Goal: Obtain resource: Obtain resource

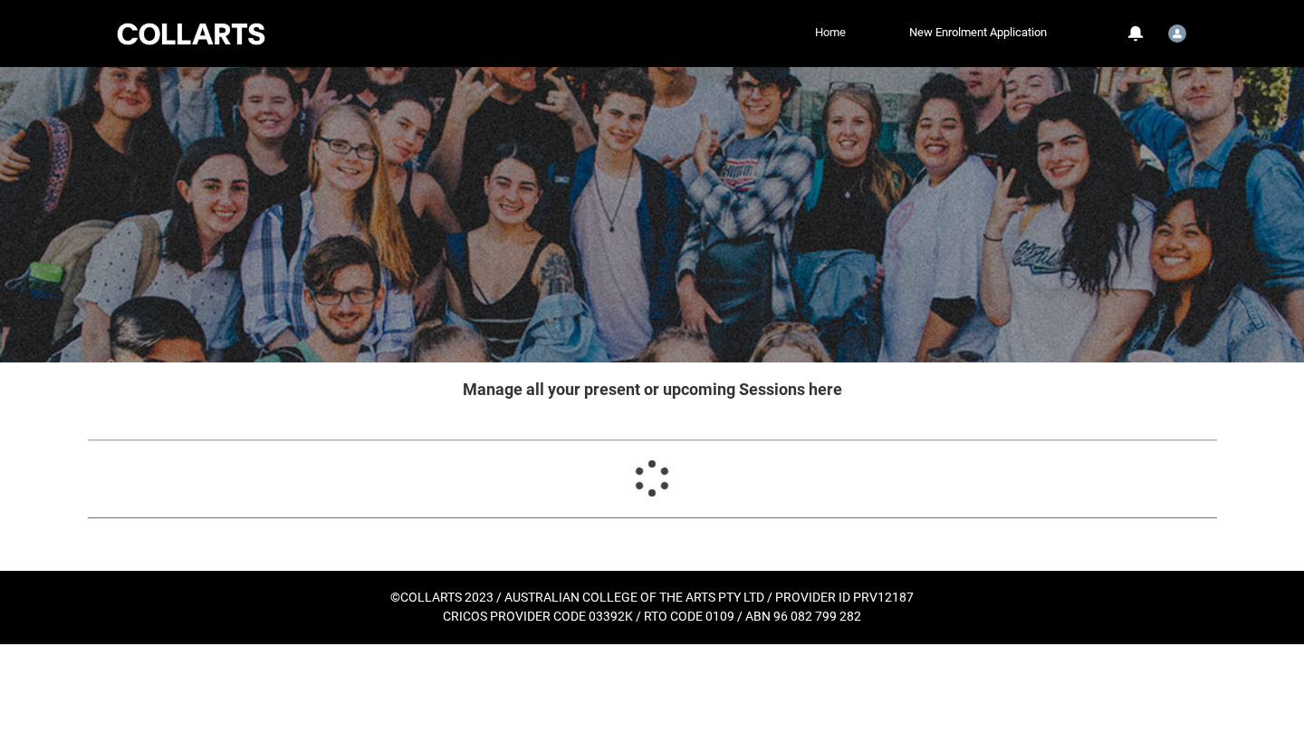
click at [828, 30] on link "Home" at bounding box center [831, 32] width 40 height 27
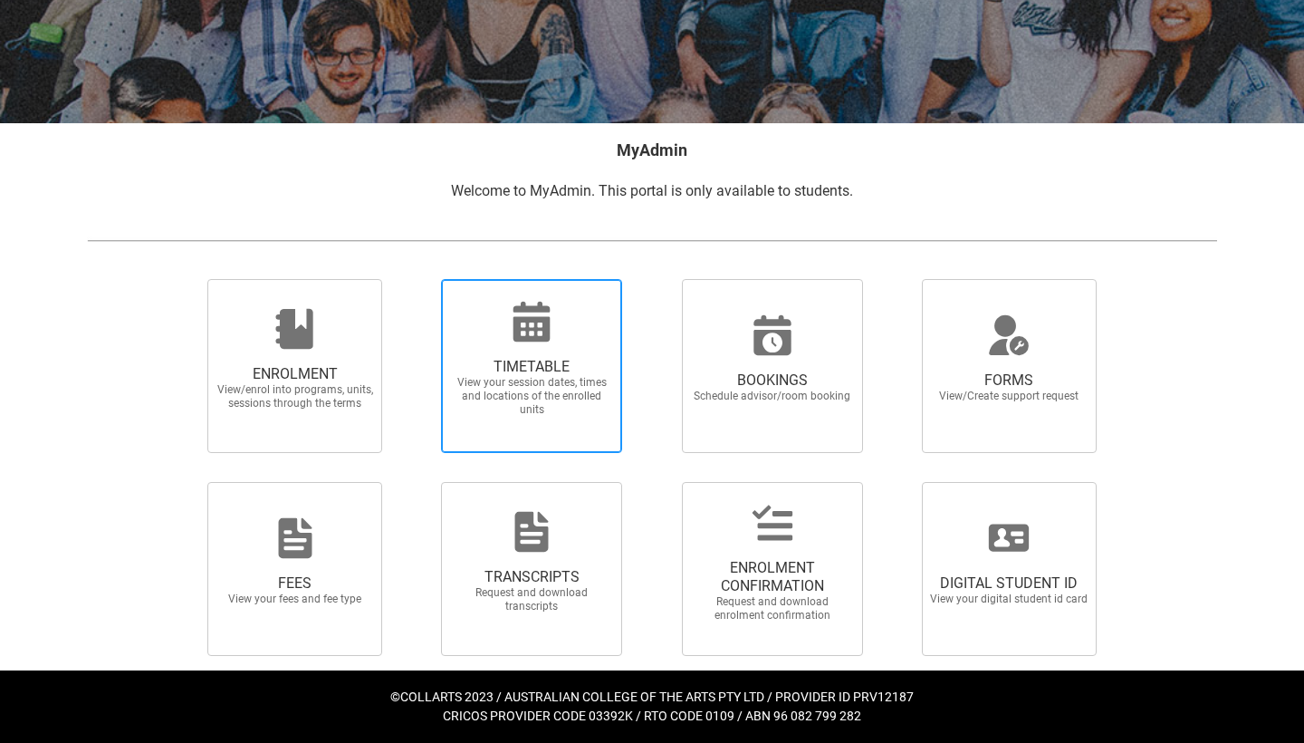
scroll to position [238, 0]
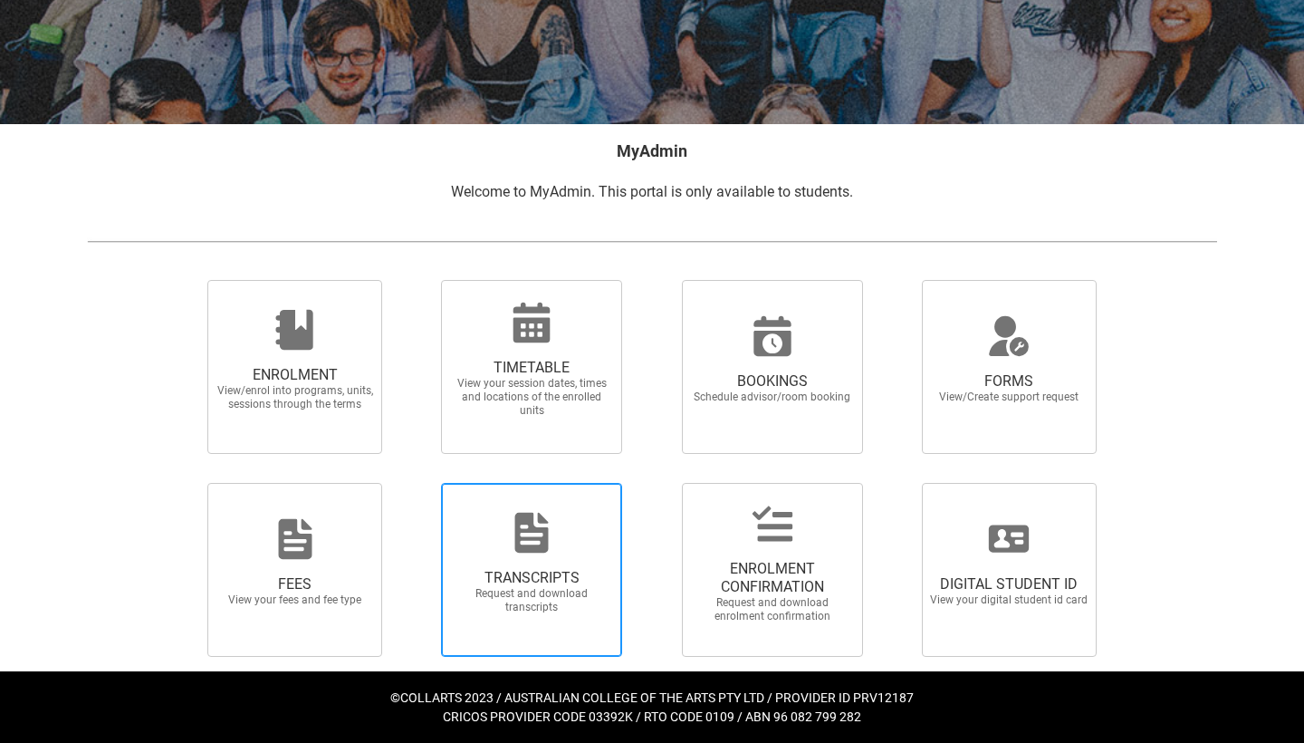
click at [512, 538] on icon at bounding box center [531, 532] width 43 height 43
click at [418, 483] on input "TRANSCRIPTS Request and download transcripts" at bounding box center [418, 482] width 1 height 1
radio input "true"
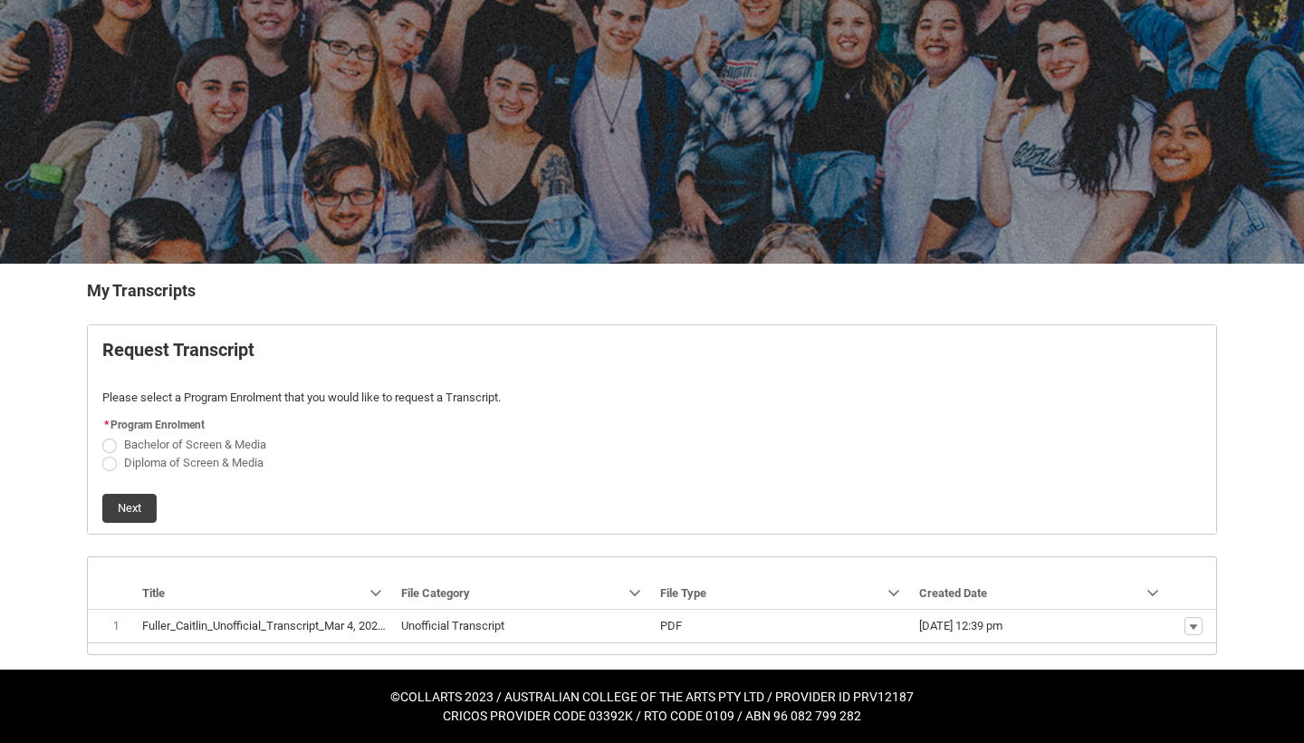
scroll to position [97, 0]
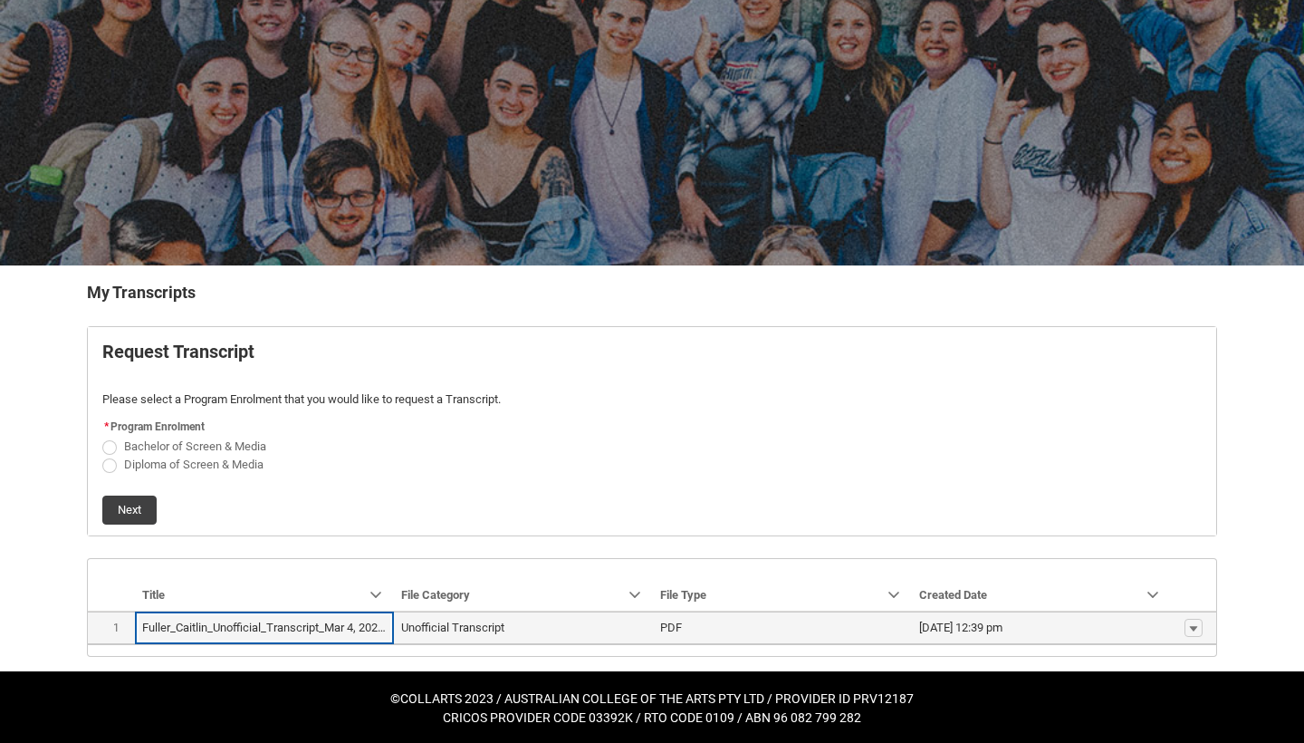
click at [535, 614] on td "Unofficial Transcript" at bounding box center [523, 628] width 259 height 34
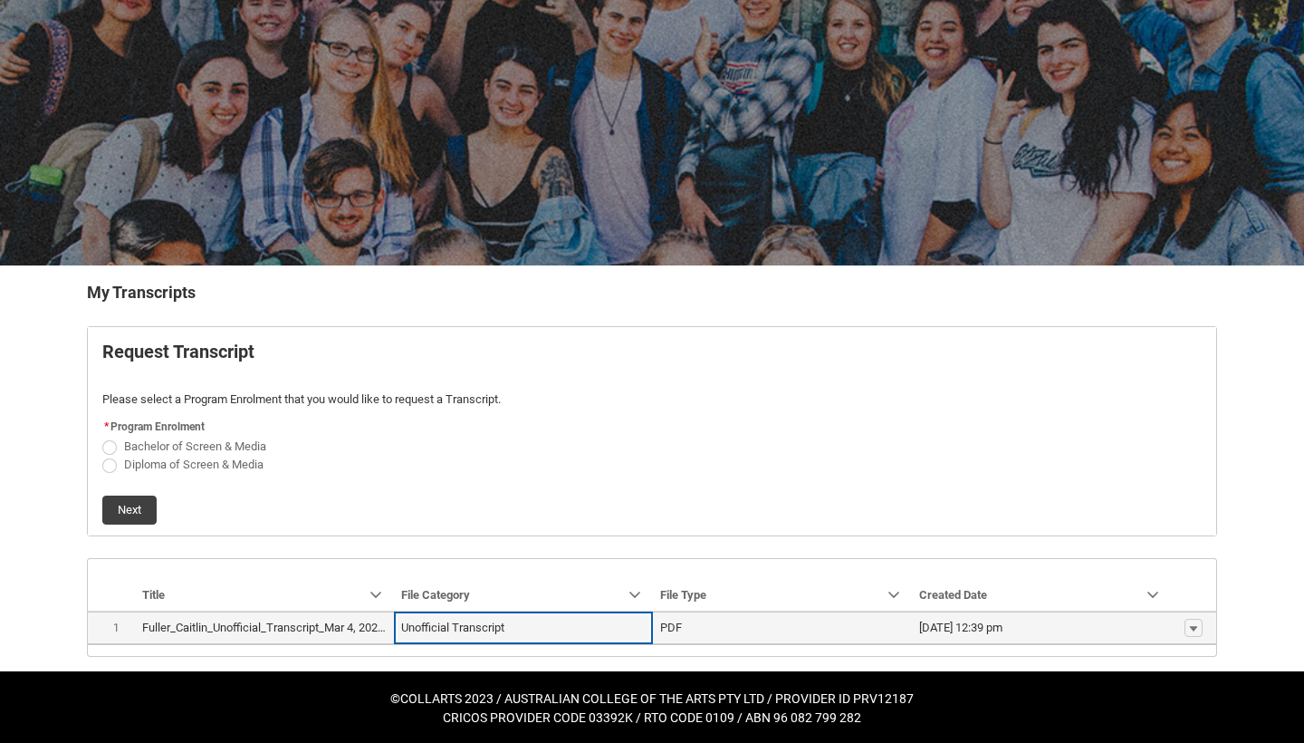
click at [1211, 628] on td "Show actions" at bounding box center [1193, 628] width 45 height 34
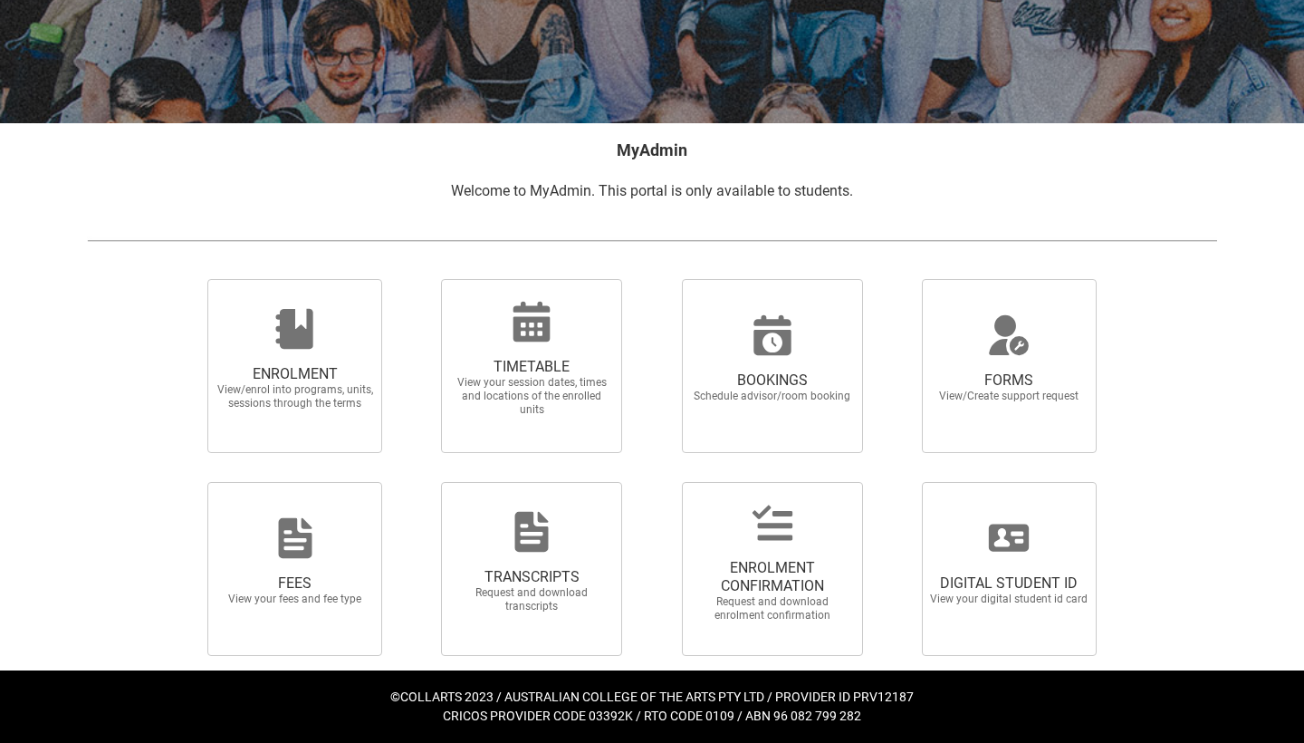
scroll to position [238, 0]
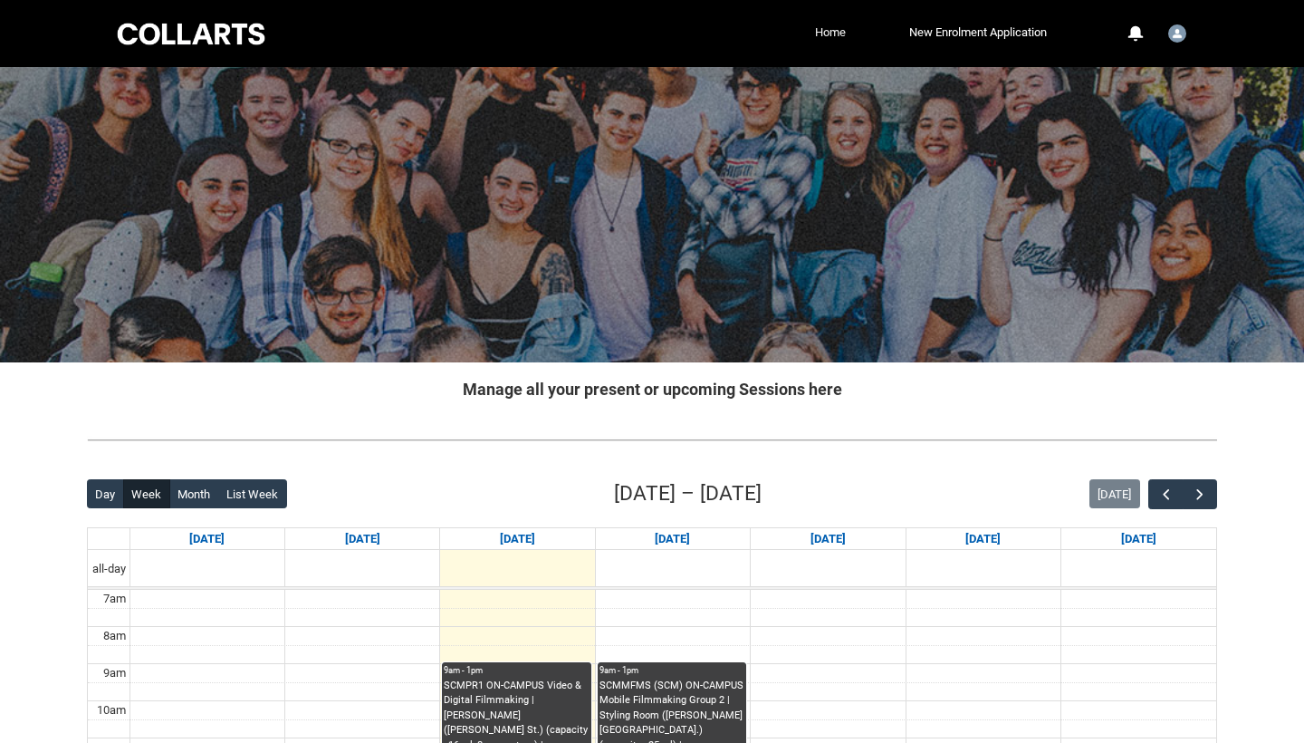
click at [834, 24] on link "Home" at bounding box center [831, 32] width 40 height 27
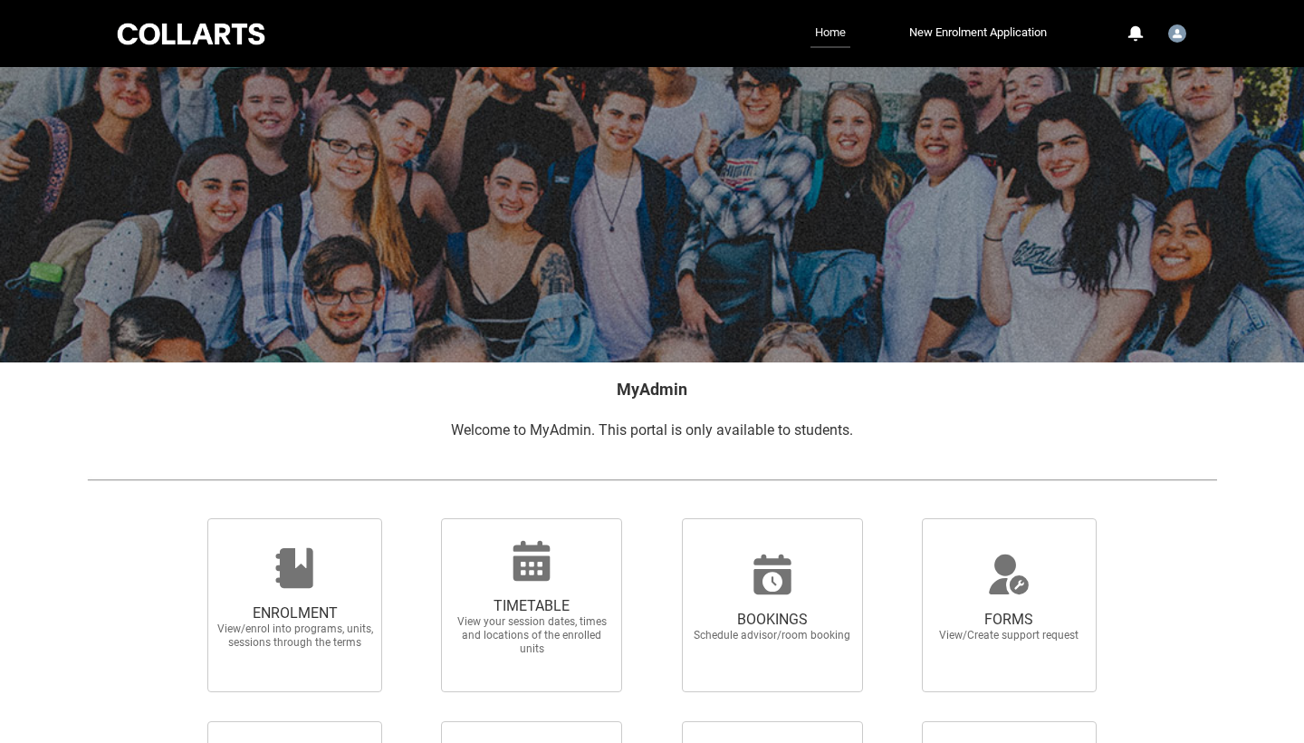
click at [831, 41] on link "Home" at bounding box center [831, 33] width 40 height 29
click at [827, 36] on link "Home" at bounding box center [831, 33] width 40 height 29
click at [212, 39] on div at bounding box center [191, 34] width 154 height 28
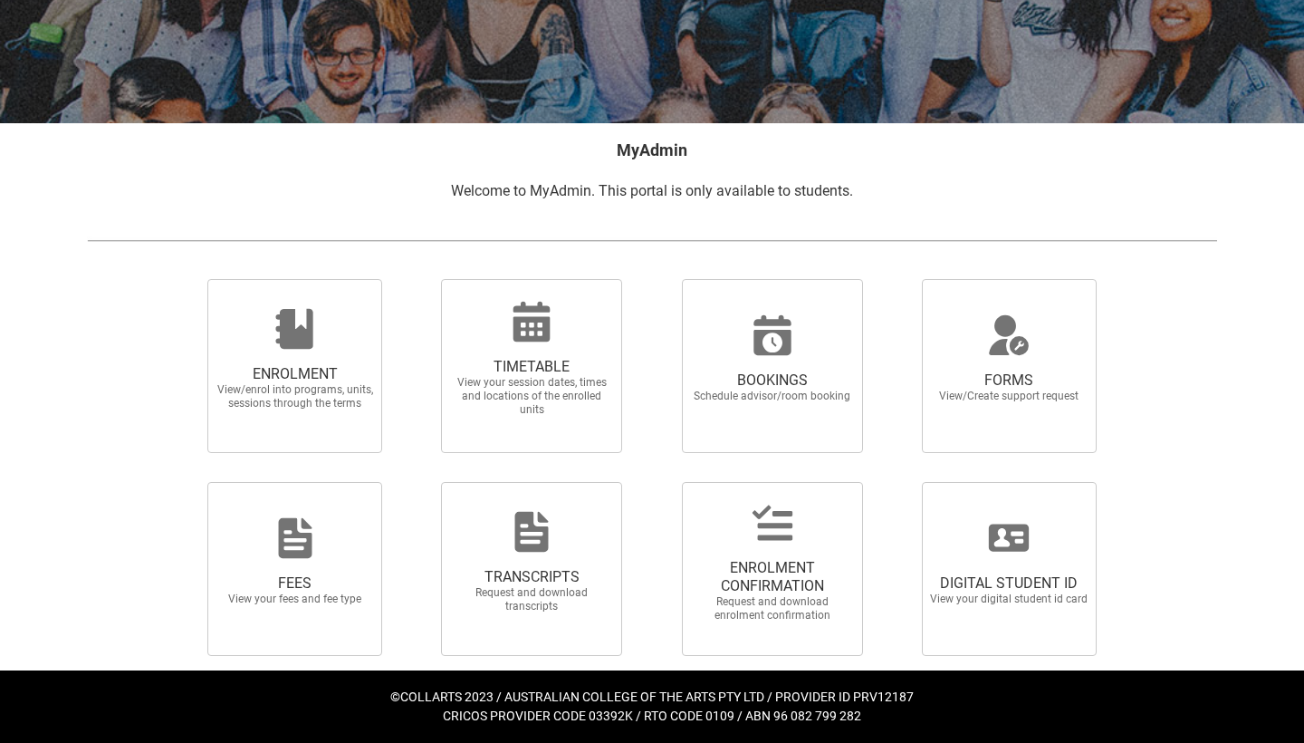
scroll to position [238, 0]
